Goal: Navigation & Orientation: Find specific page/section

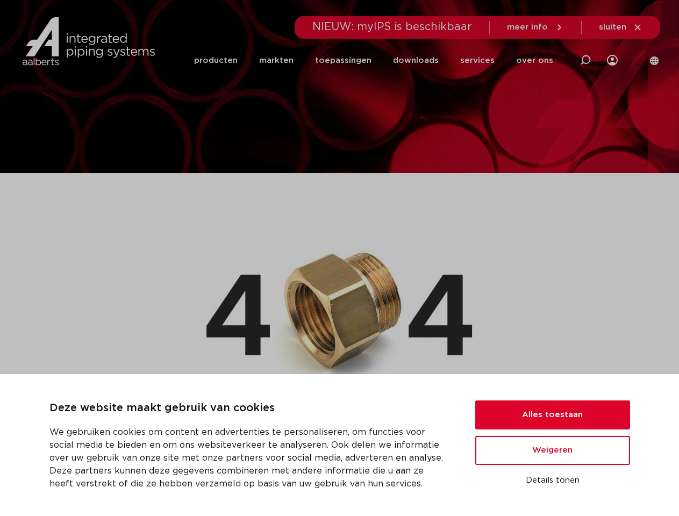
click at [339, 258] on img at bounding box center [340, 308] width 266 height 169
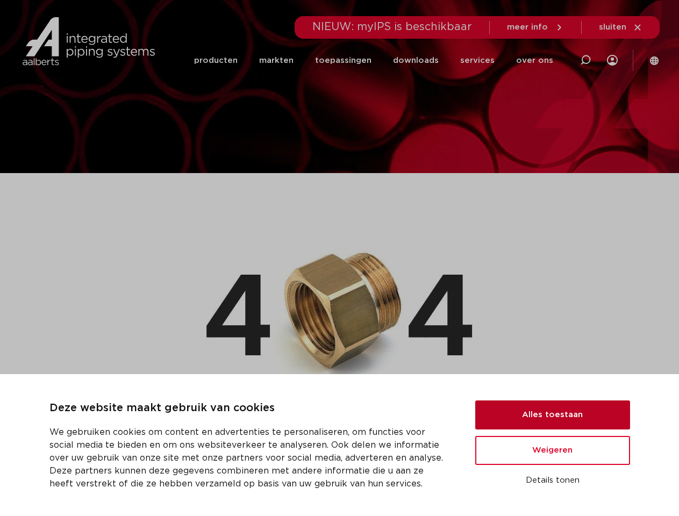
click at [553, 415] on button "Alles toestaan" at bounding box center [553, 415] width 155 height 29
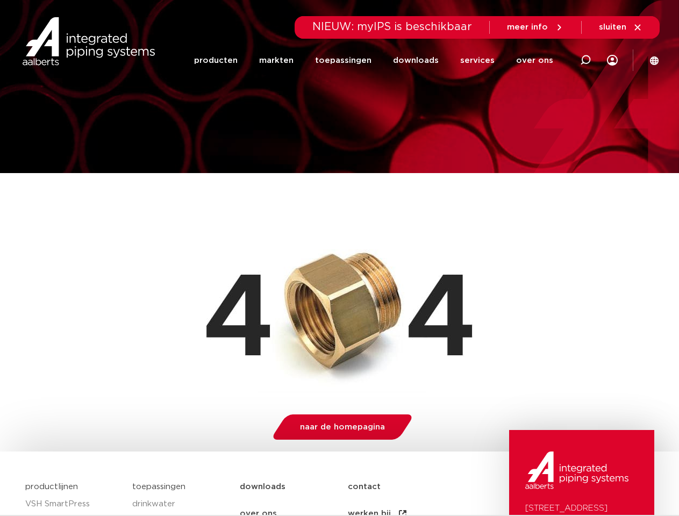
click at [553, 481] on img at bounding box center [577, 471] width 103 height 38
click at [379, 60] on li "toepassingen" at bounding box center [343, 60] width 78 height 41
click at [586, 60] on icon at bounding box center [585, 60] width 13 height 13
click at [621, 27] on span "sluiten" at bounding box center [612, 27] width 27 height 8
